Goal: Information Seeking & Learning: Find specific fact

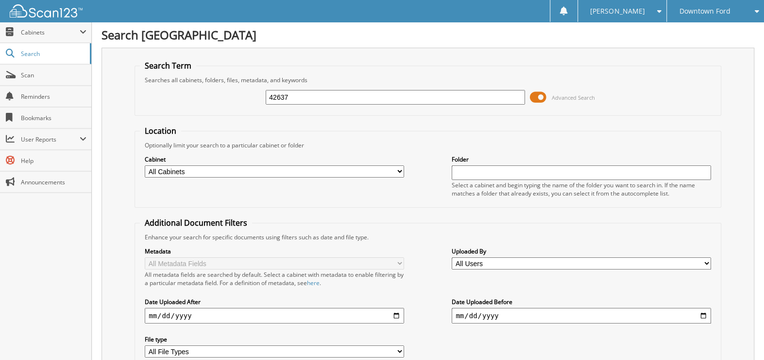
type input "42637"
drag, startPoint x: 287, startPoint y: 96, endPoint x: 147, endPoint y: 68, distance: 142.2
click at [179, 76] on fieldset "Search Term Searches all cabinets, folders, files, metadata, and keywords 42637…" at bounding box center [428, 87] width 587 height 55
type input "42602"
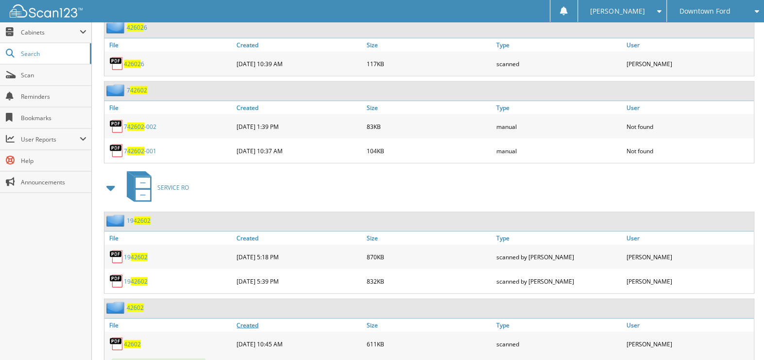
scroll to position [1878, 0]
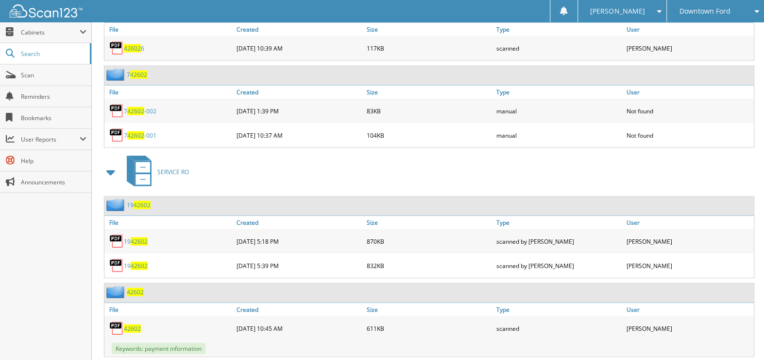
click at [129, 324] on span "42602" at bounding box center [132, 328] width 17 height 8
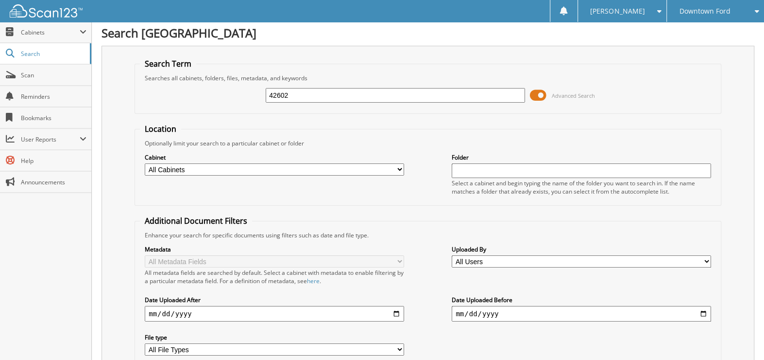
scroll to position [0, 0]
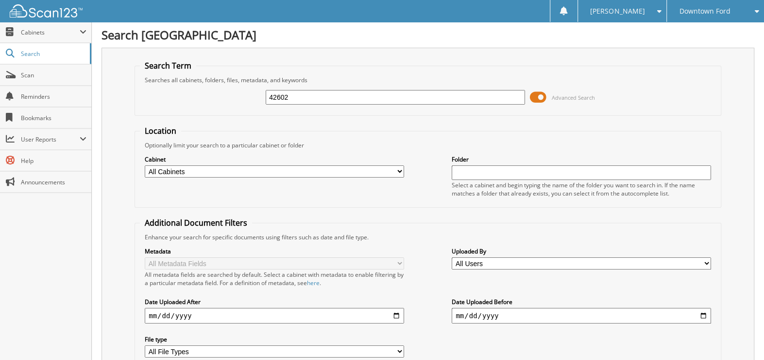
drag, startPoint x: 201, startPoint y: 77, endPoint x: 151, endPoint y: 62, distance: 52.9
click at [179, 69] on fieldset "Search Term Searches all cabinets, folders, files, metadata, and keywords 42602…" at bounding box center [428, 87] width 587 height 55
type input "42702"
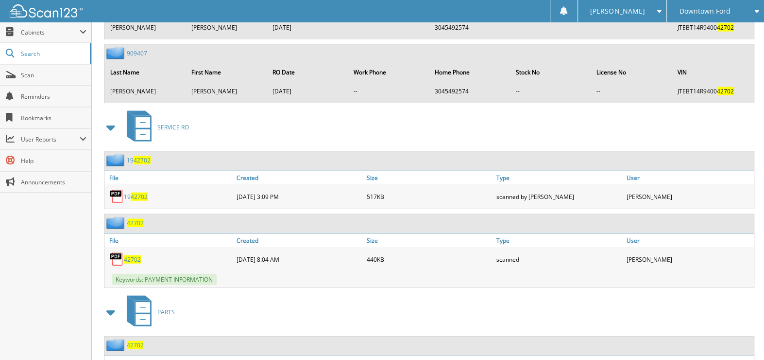
scroll to position [1652, 0]
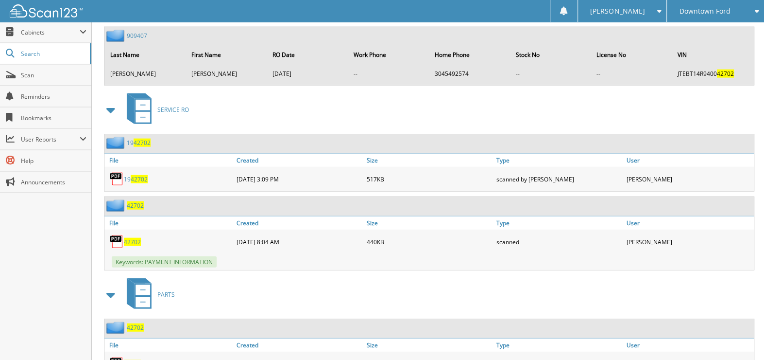
click at [134, 238] on span "42702" at bounding box center [132, 242] width 17 height 8
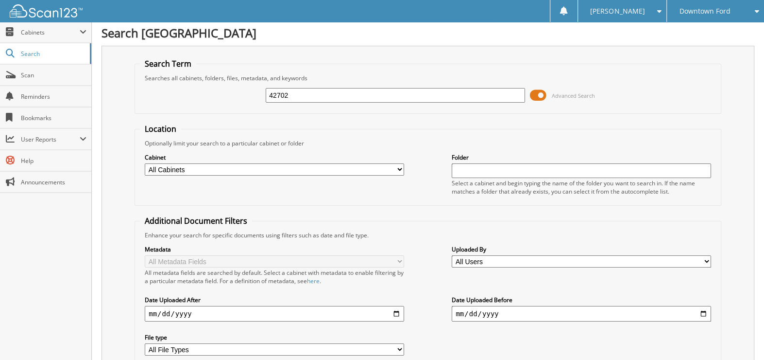
scroll to position [0, 0]
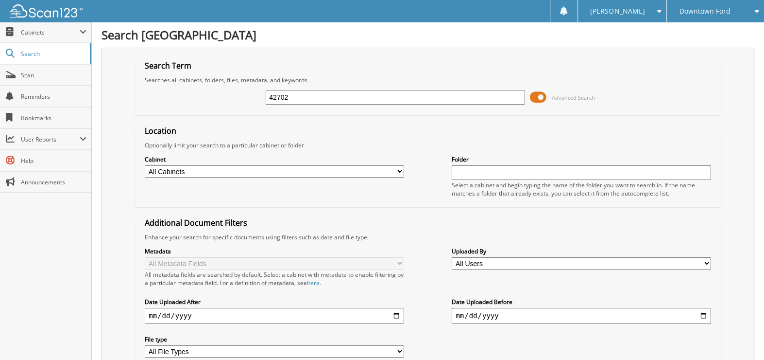
click at [242, 98] on div "42702 Advanced Search" at bounding box center [428, 97] width 576 height 26
type input "42700"
drag, startPoint x: 306, startPoint y: 93, endPoint x: 0, endPoint y: 37, distance: 310.6
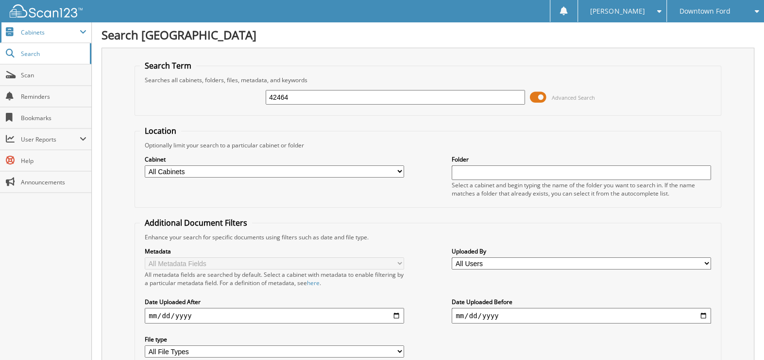
type input "42464"
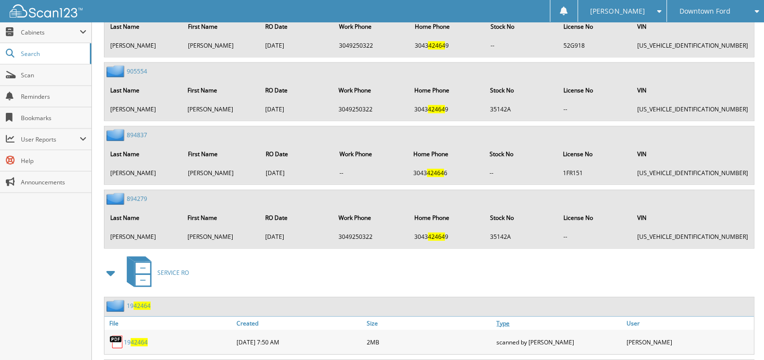
drag, startPoint x: 551, startPoint y: 286, endPoint x: 554, endPoint y: 290, distance: 5.5
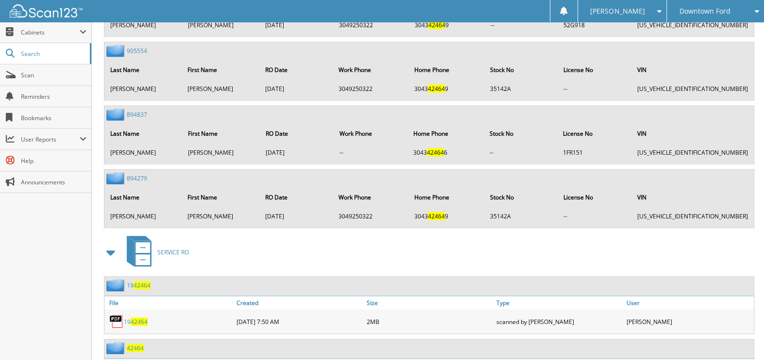
scroll to position [2206, 0]
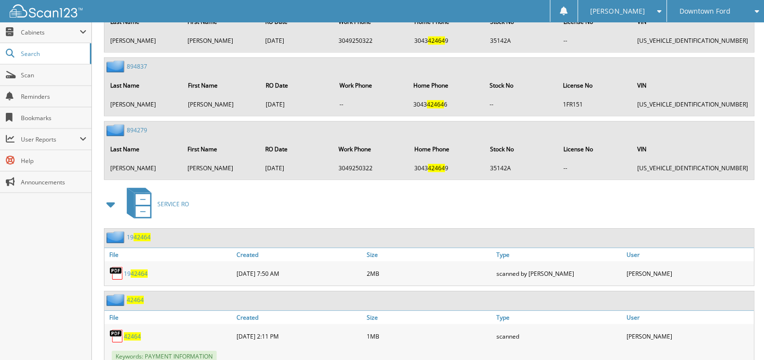
click at [138, 332] on span "42464" at bounding box center [132, 336] width 17 height 8
